Goal: Check status

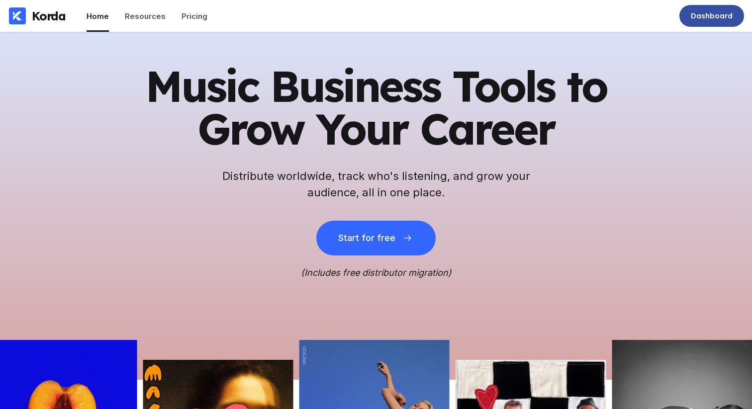
click at [714, 14] on div "Dashboard" at bounding box center [712, 16] width 42 height 10
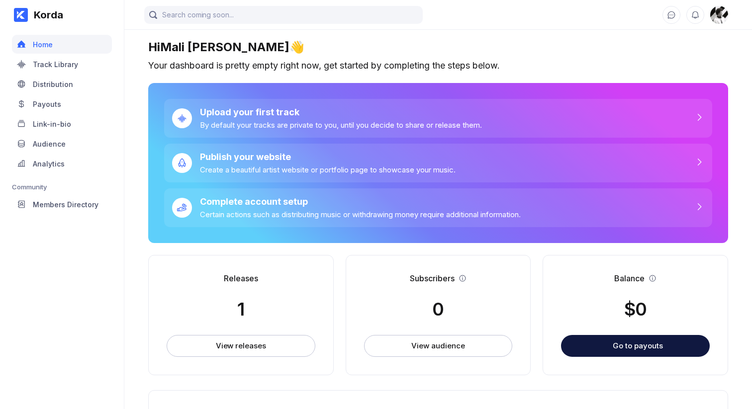
click at [72, 275] on div "Korda Home Track Library Distribution Payouts Link-in-bio Audience Analytics Co…" at bounding box center [62, 204] width 124 height 409
click at [83, 284] on div "Korda Home Track Library Distribution Payouts Link-in-bio Audience Analytics Co…" at bounding box center [62, 204] width 124 height 409
click at [219, 344] on div "View releases" at bounding box center [241, 346] width 50 height 10
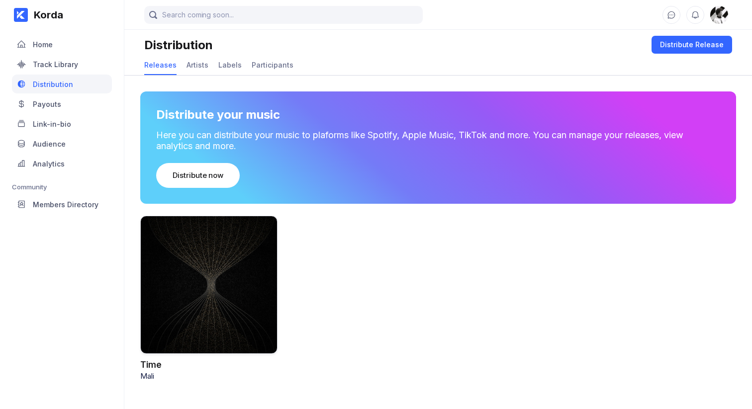
click at [235, 245] on div at bounding box center [208, 285] width 137 height 138
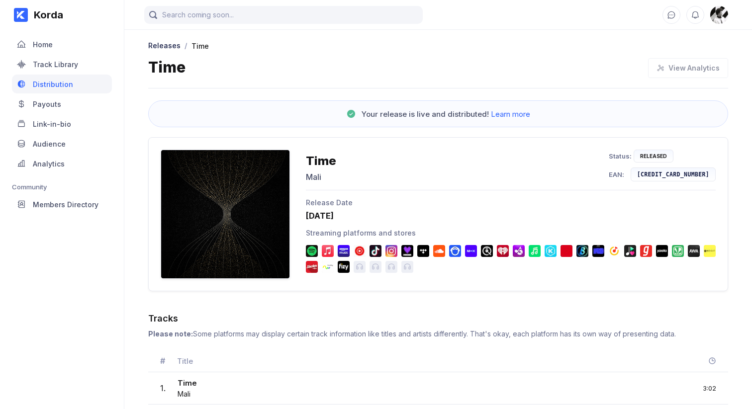
click at [318, 178] on div "Mali" at bounding box center [321, 177] width 30 height 10
click at [369, 178] on div "Time Mali Status: Released EAN: 5063752194590" at bounding box center [511, 170] width 410 height 41
click at [100, 300] on div "Korda Home Track Library Distribution Payouts Link-in-bio Audience Analytics Co…" at bounding box center [62, 204] width 124 height 409
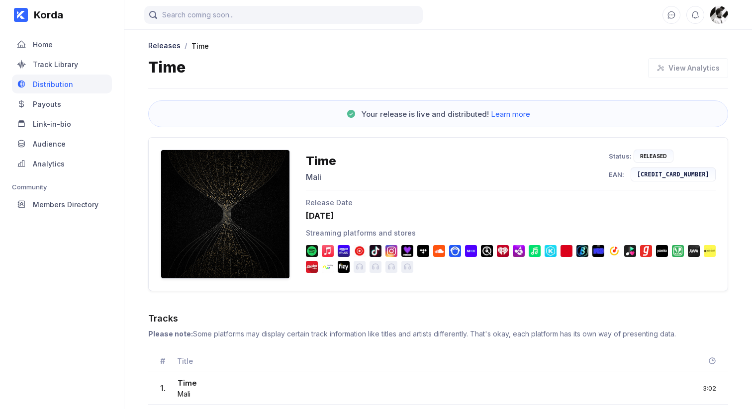
click at [344, 217] on div "[DATE]" at bounding box center [511, 216] width 410 height 10
click at [388, 229] on div "Streaming platforms and stores" at bounding box center [511, 233] width 410 height 8
click at [351, 214] on div "[DATE]" at bounding box center [511, 216] width 410 height 10
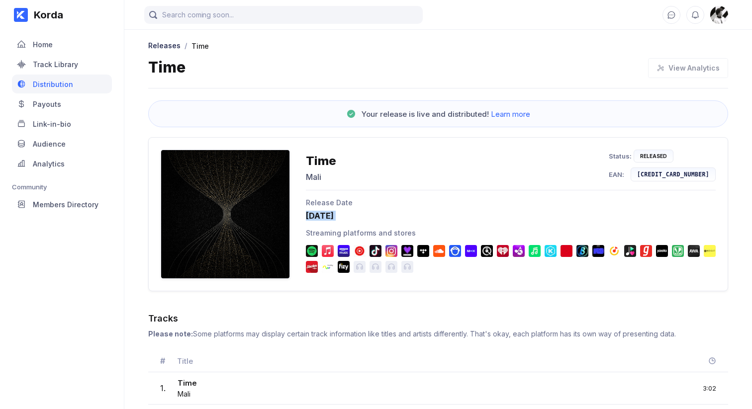
click at [351, 214] on div "[DATE]" at bounding box center [511, 216] width 410 height 10
click at [410, 205] on div "Release Date" at bounding box center [511, 203] width 410 height 8
click at [428, 114] on div "Your release is live and distributed! Learn more" at bounding box center [446, 113] width 169 height 9
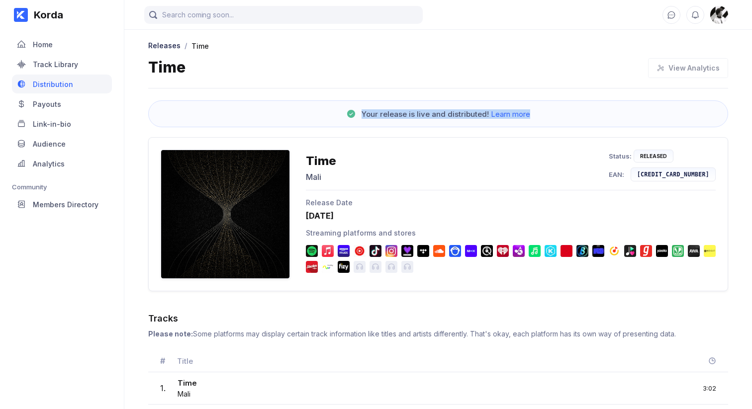
click at [442, 114] on div "Your release is live and distributed! Learn more" at bounding box center [446, 113] width 169 height 9
click at [446, 114] on div "Your release is live and distributed! Learn more" at bounding box center [446, 113] width 169 height 9
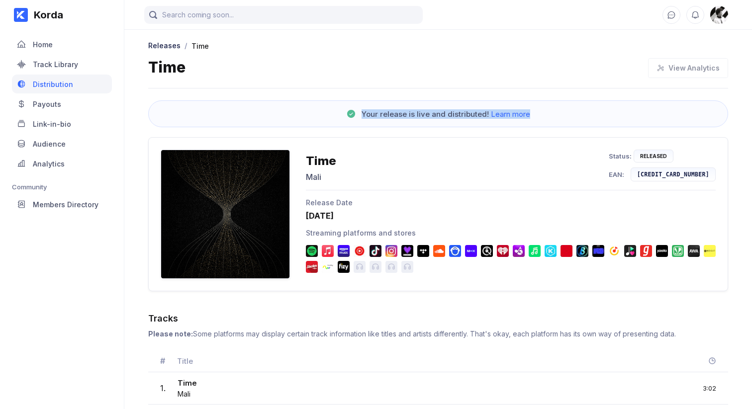
click at [446, 114] on div "Your release is live and distributed! Learn more" at bounding box center [446, 113] width 169 height 9
click at [438, 144] on div "Time Mali Status: Released EAN: [CREDIT_CARD_NUMBER] Release Date [DATE] Stream…" at bounding box center [438, 214] width 580 height 154
